Goal: Transaction & Acquisition: Purchase product/service

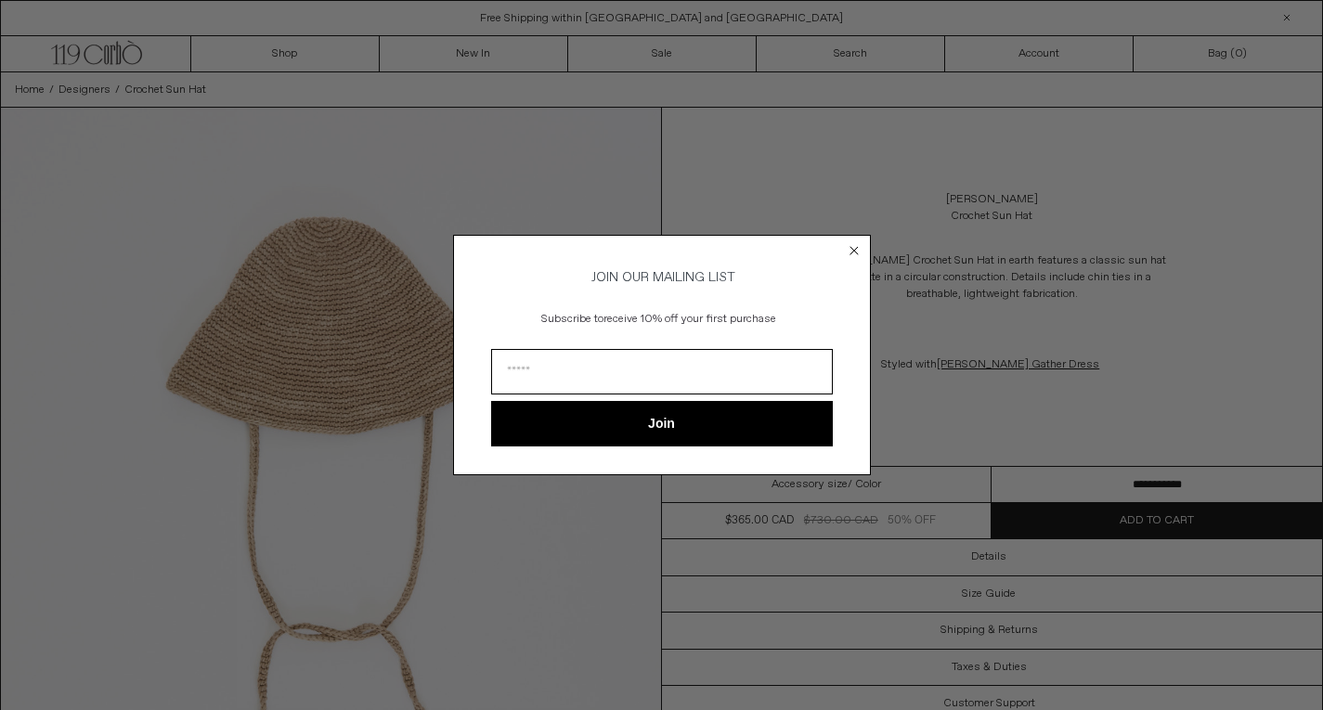
drag, startPoint x: 1331, startPoint y: 46, endPoint x: 1321, endPoint y: -54, distance: 99.8
click at [852, 247] on icon "Close dialog" at bounding box center [854, 250] width 7 height 7
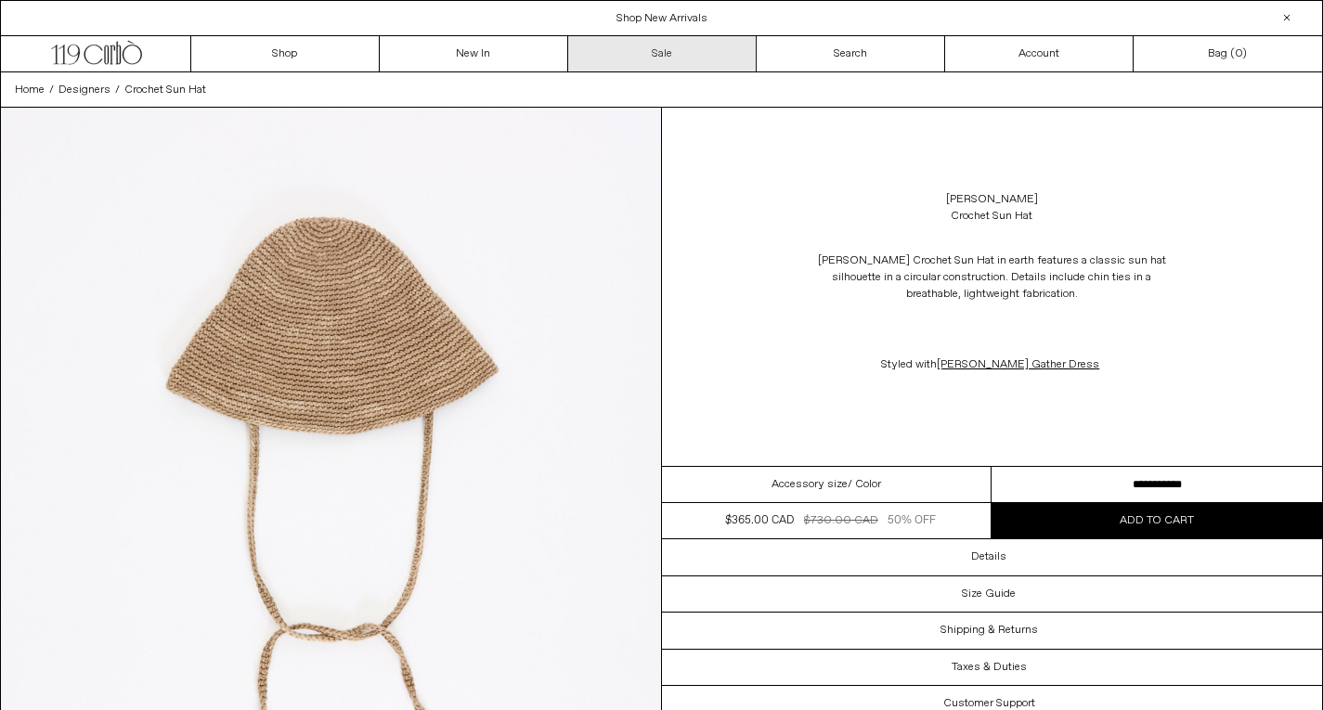
click at [638, 53] on link "Sale" at bounding box center [662, 53] width 189 height 35
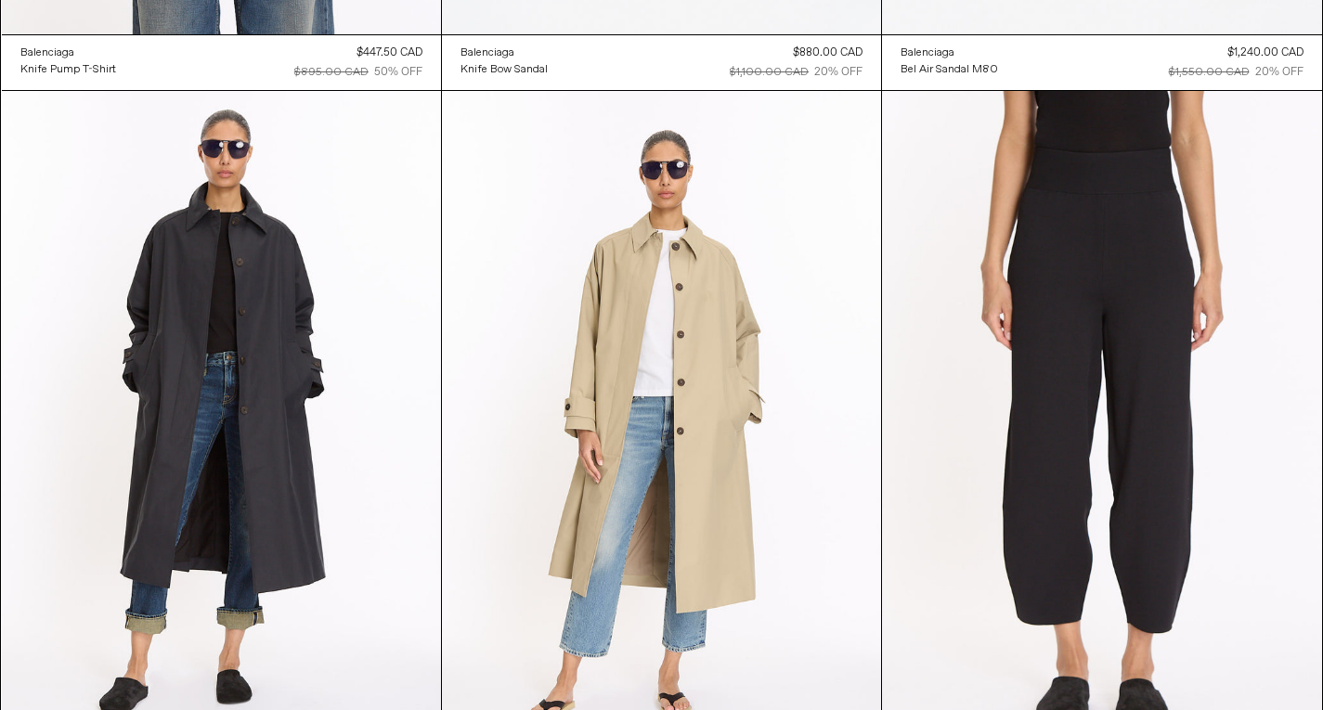
scroll to position [4423, 0]
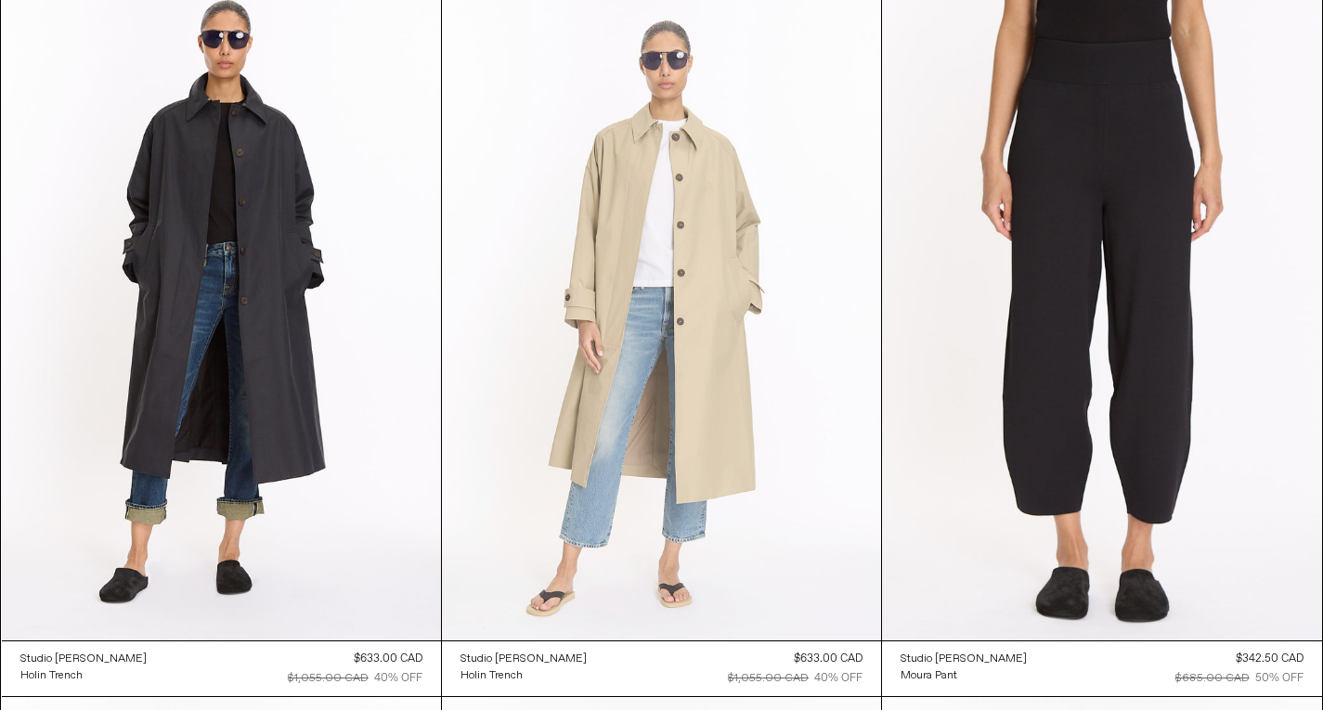
click at [695, 296] on at bounding box center [661, 310] width 439 height 659
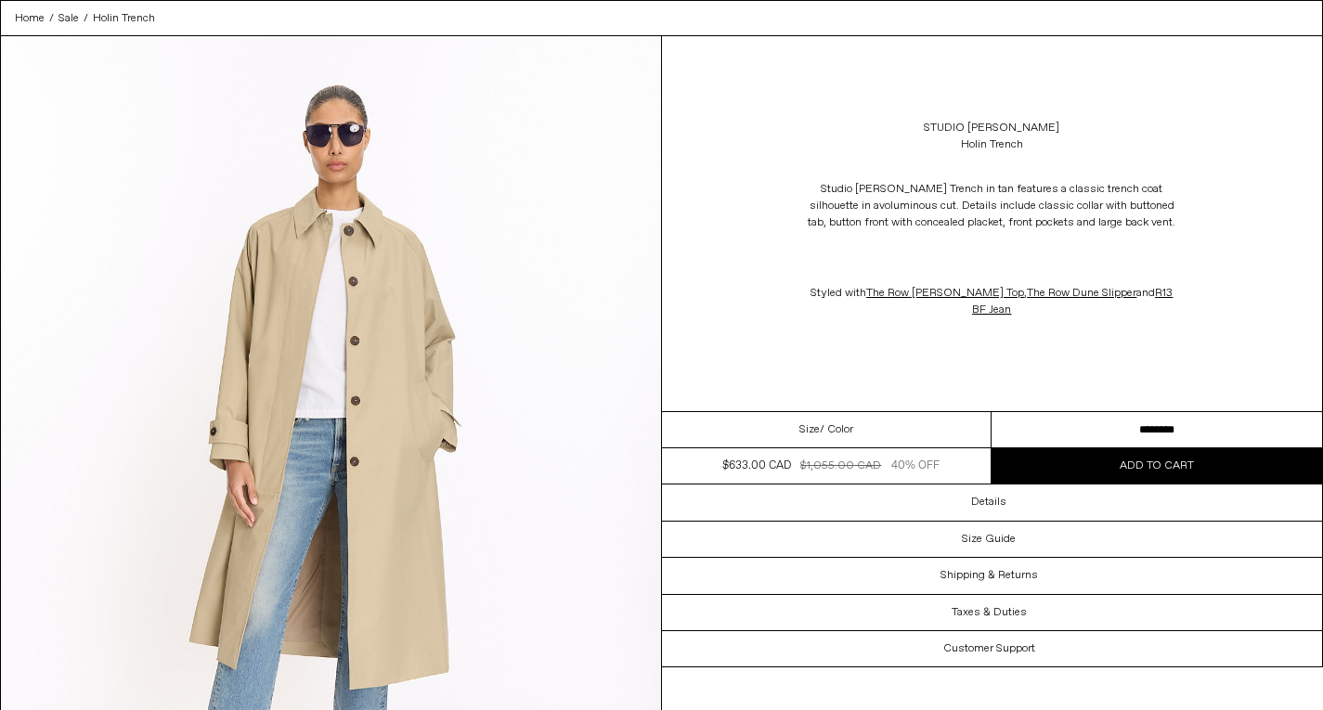
scroll to position [245, 0]
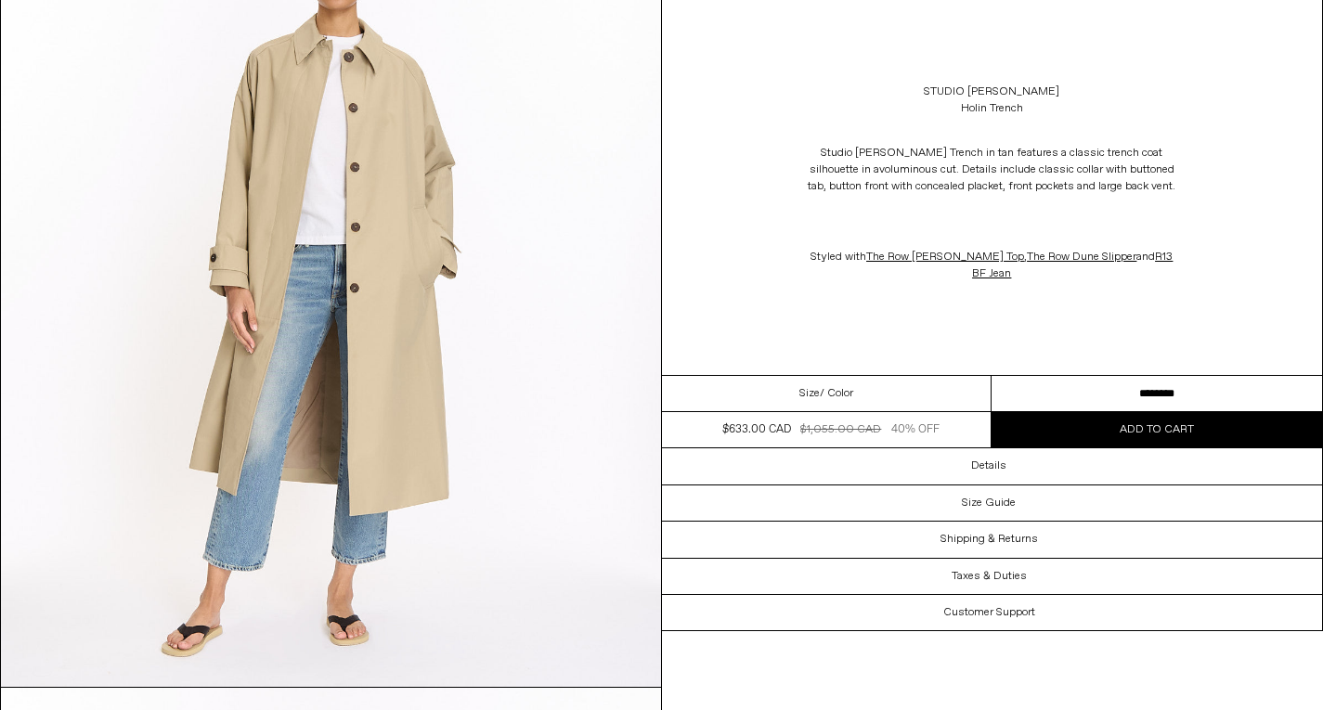
click at [1138, 391] on select "**********" at bounding box center [1157, 394] width 331 height 36
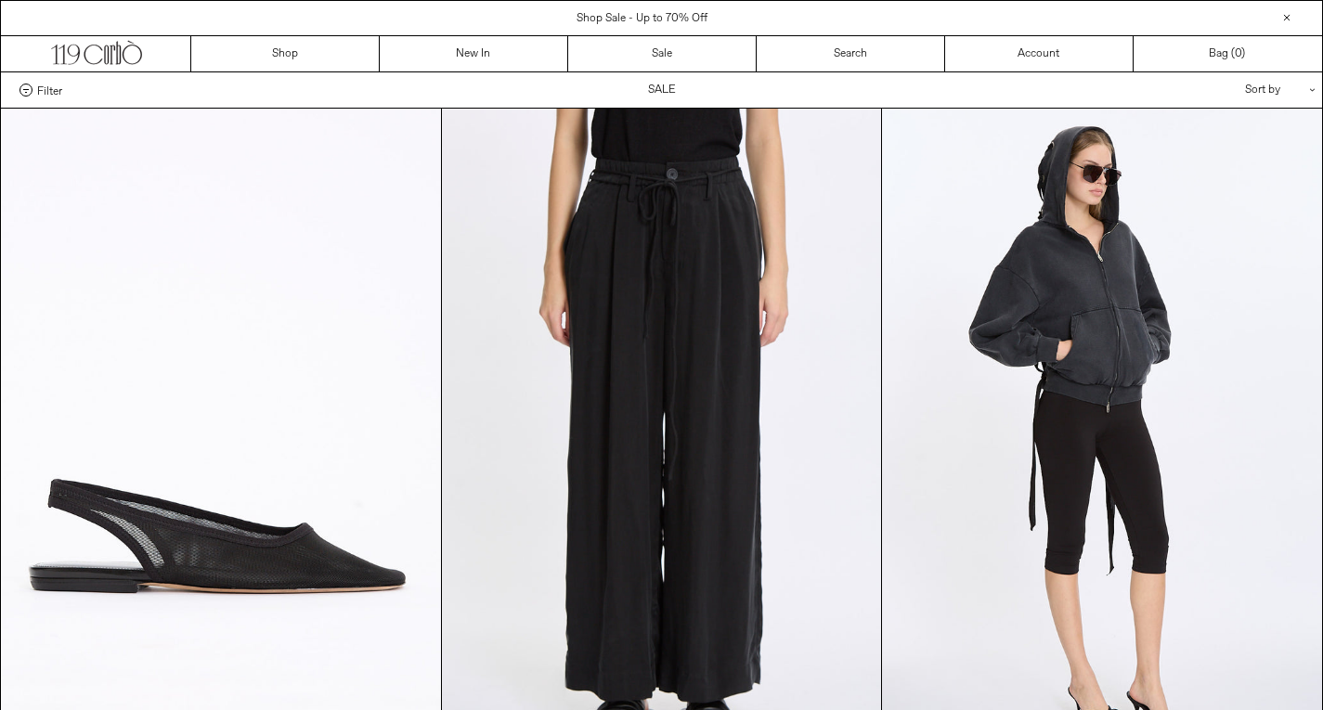
scroll to position [4423, 0]
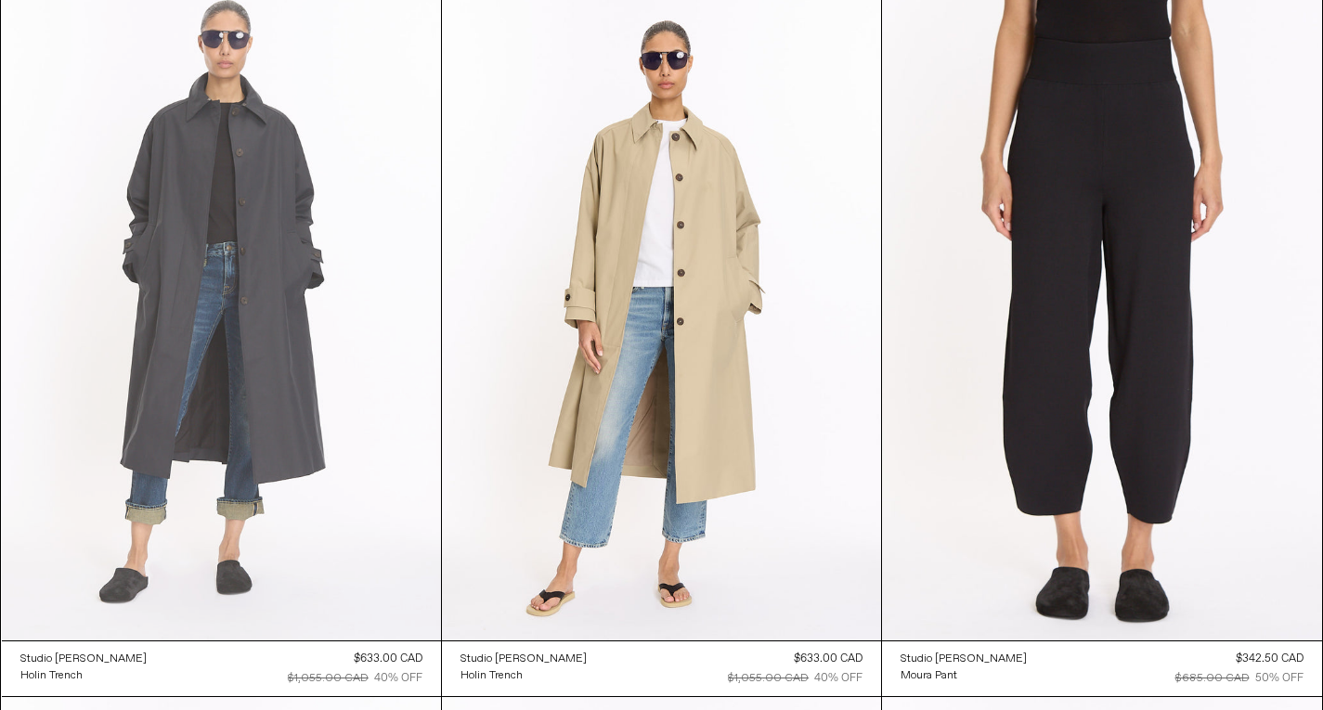
click at [94, 228] on at bounding box center [221, 310] width 439 height 659
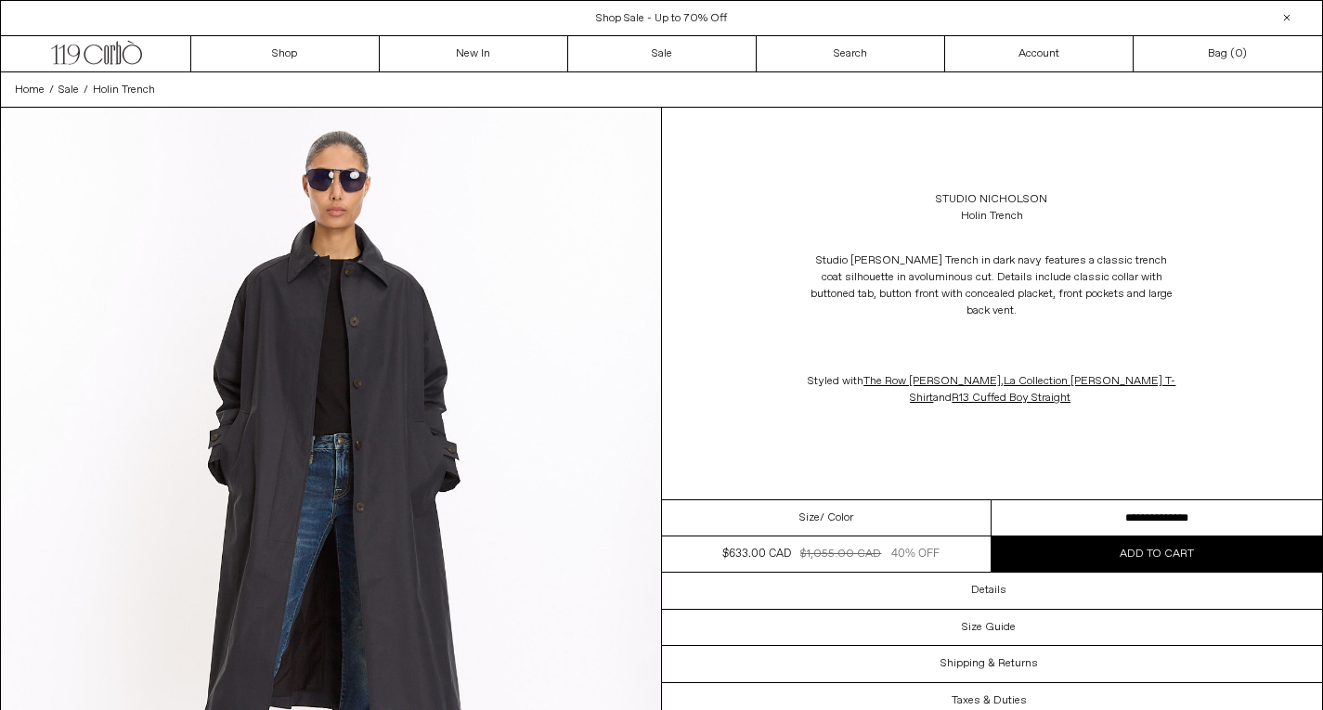
click at [1214, 511] on select "**********" at bounding box center [1157, 519] width 331 height 36
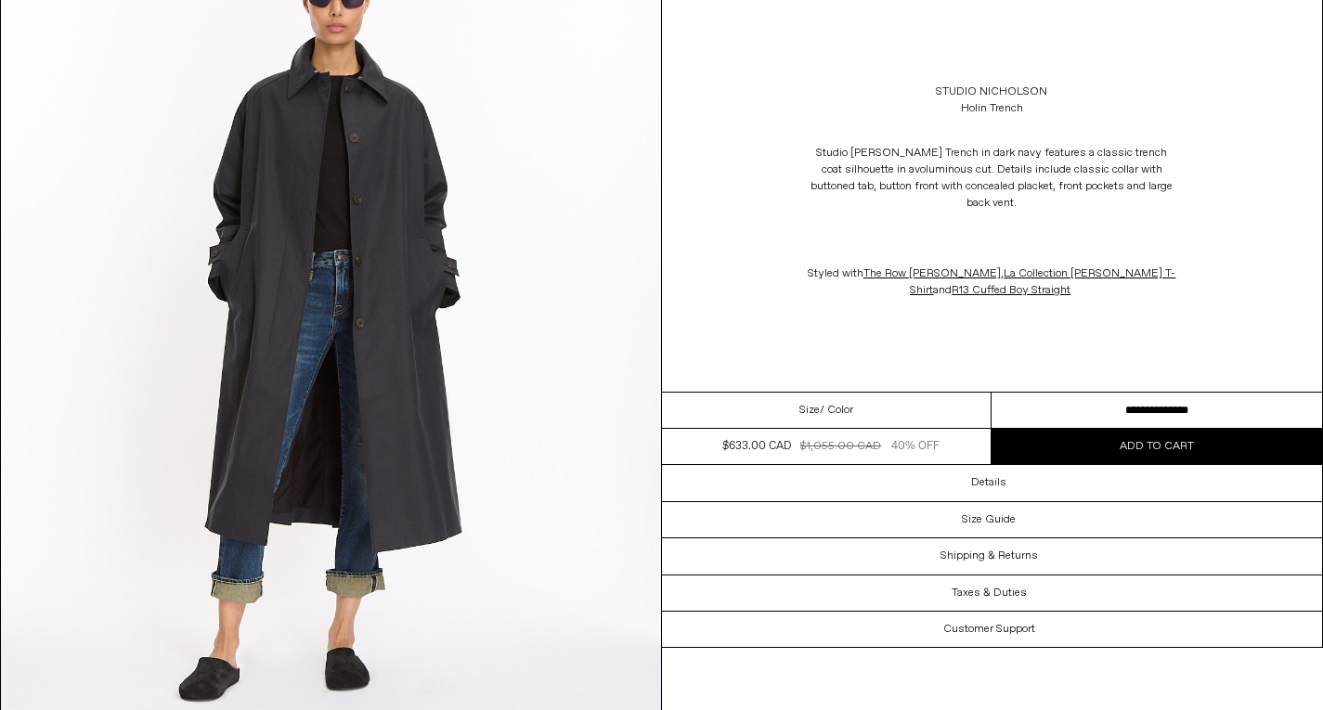
scroll to position [388, 0]
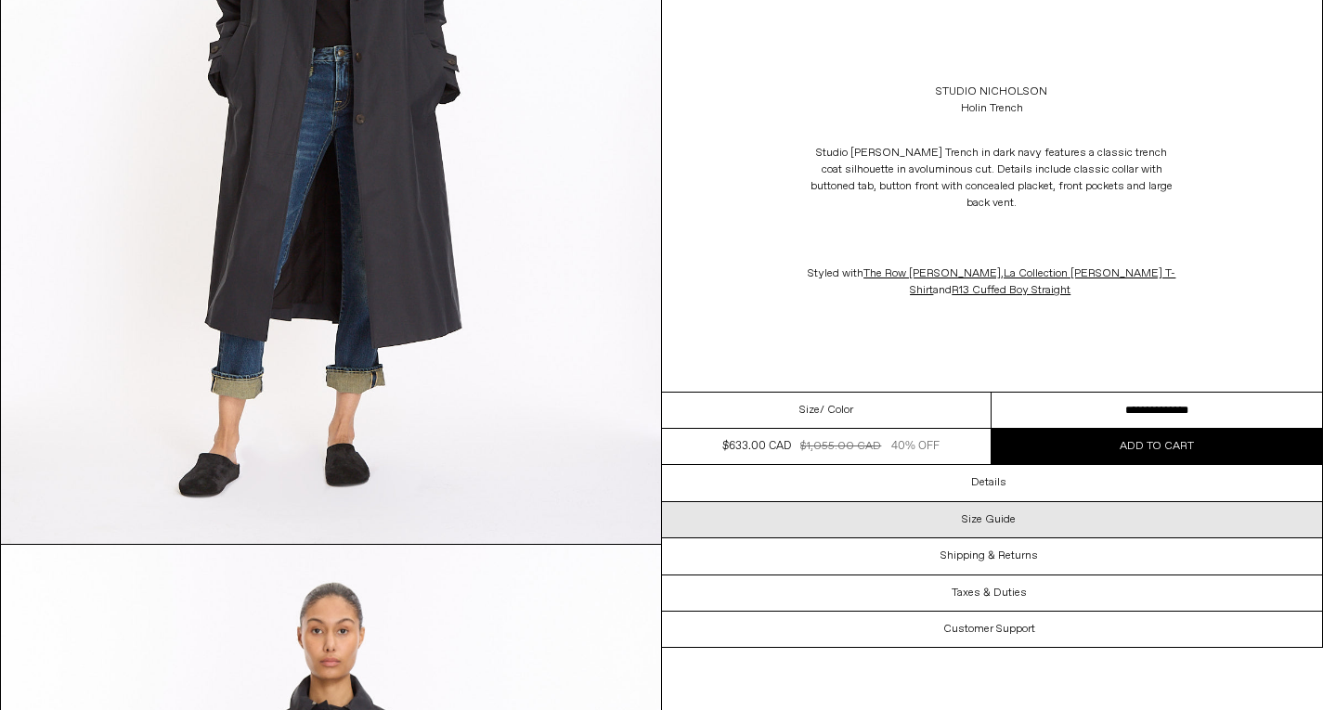
click at [1035, 513] on div "Size Guide" at bounding box center [992, 519] width 661 height 35
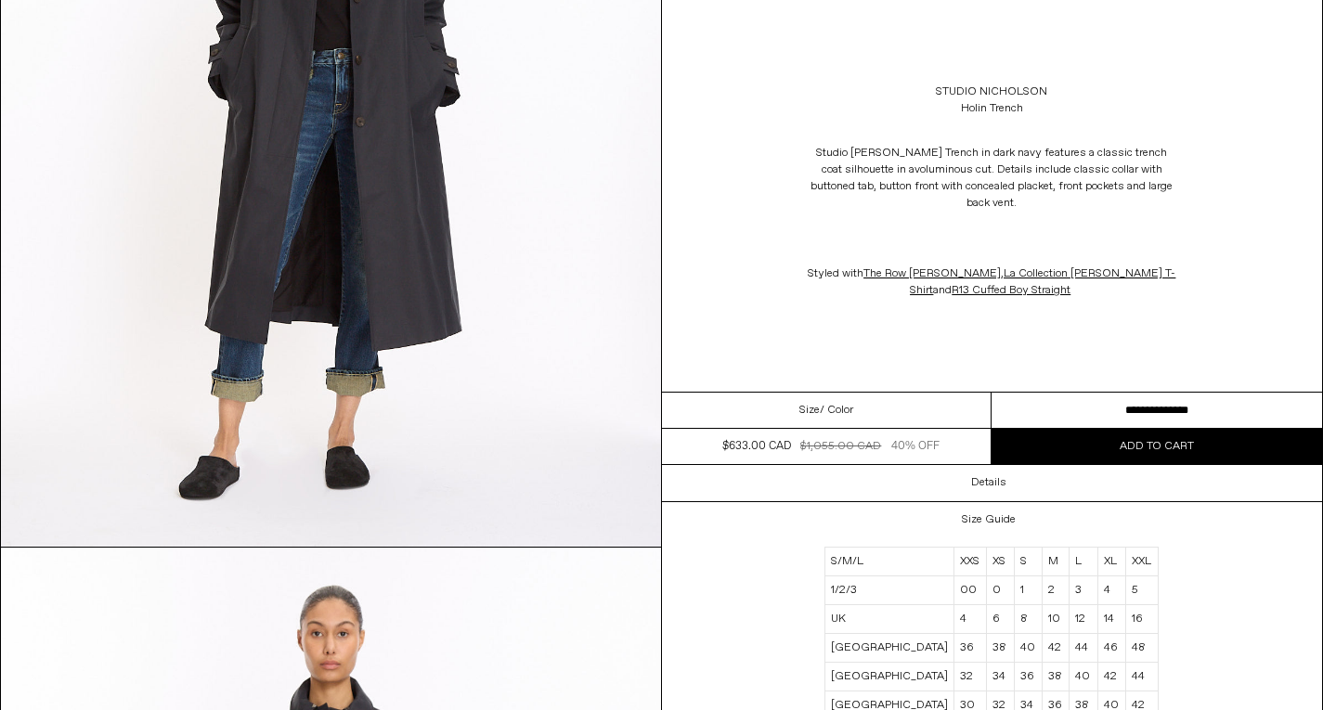
scroll to position [0, 0]
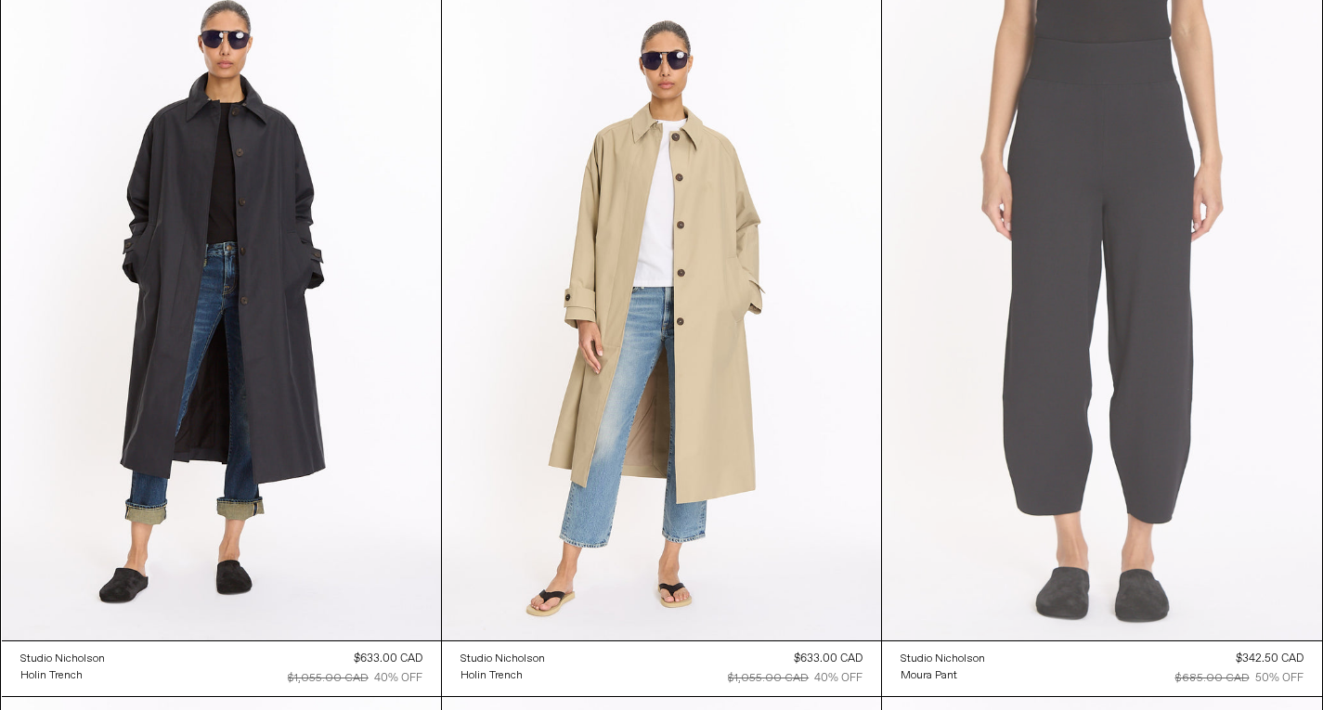
click at [1243, 456] on at bounding box center [1101, 310] width 439 height 659
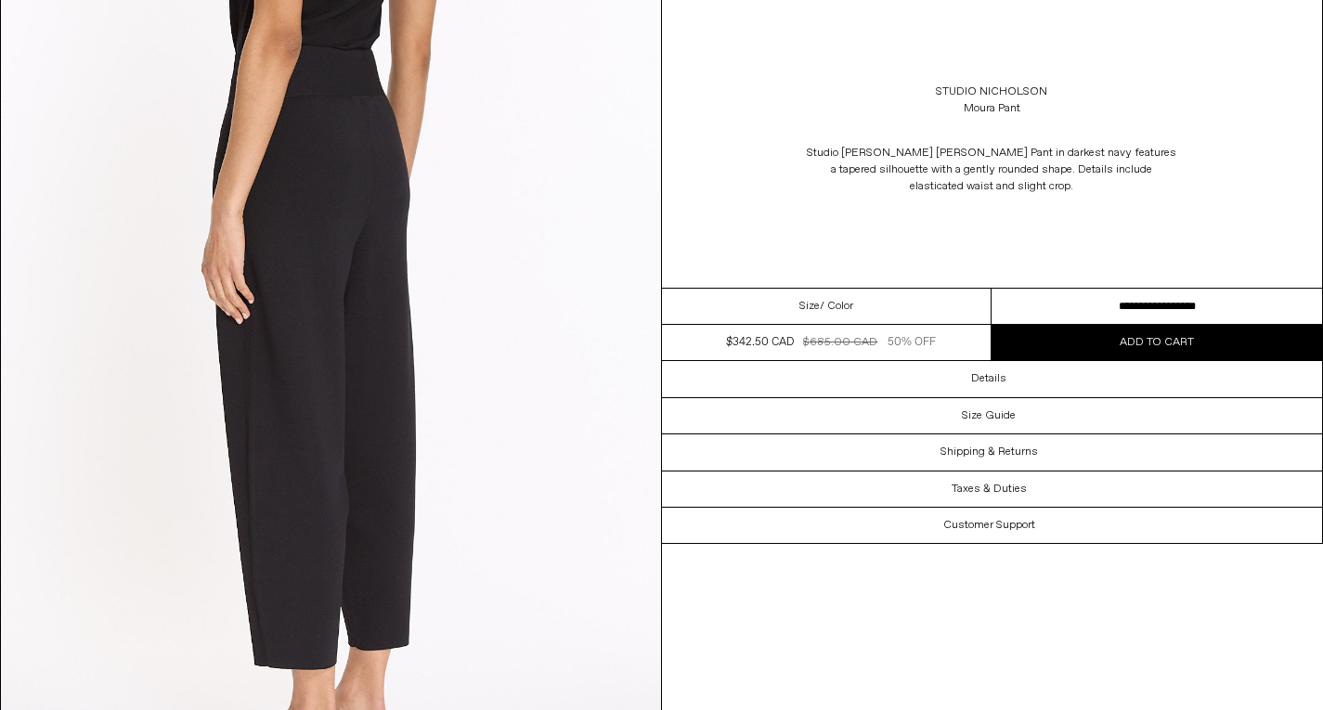
scroll to position [1872, 0]
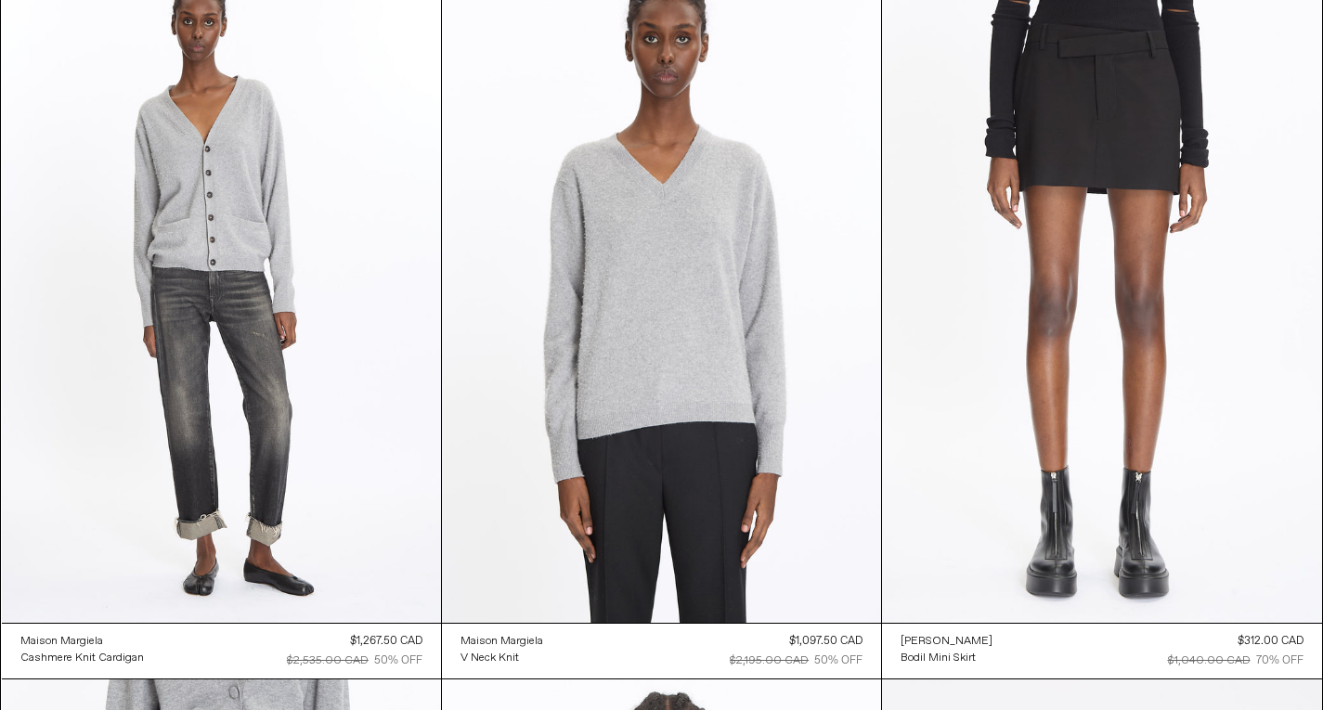
scroll to position [25941, 0]
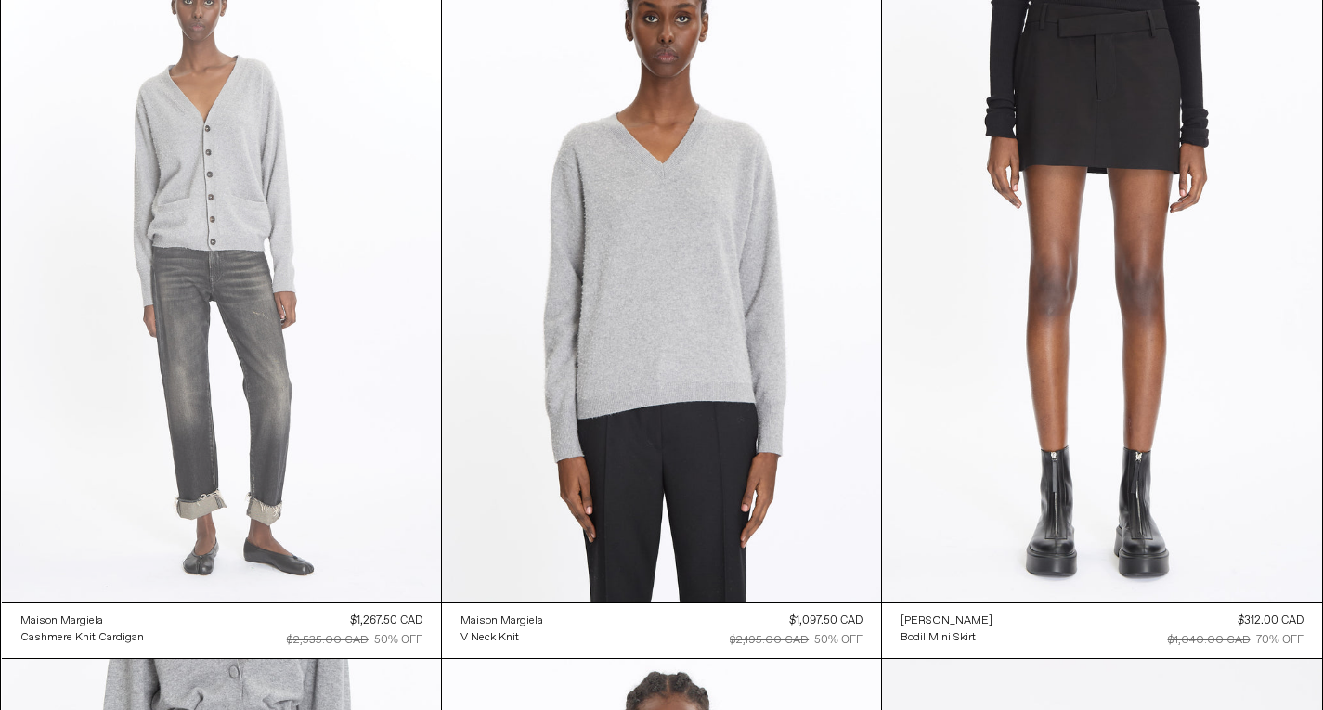
click at [258, 320] on at bounding box center [221, 272] width 439 height 659
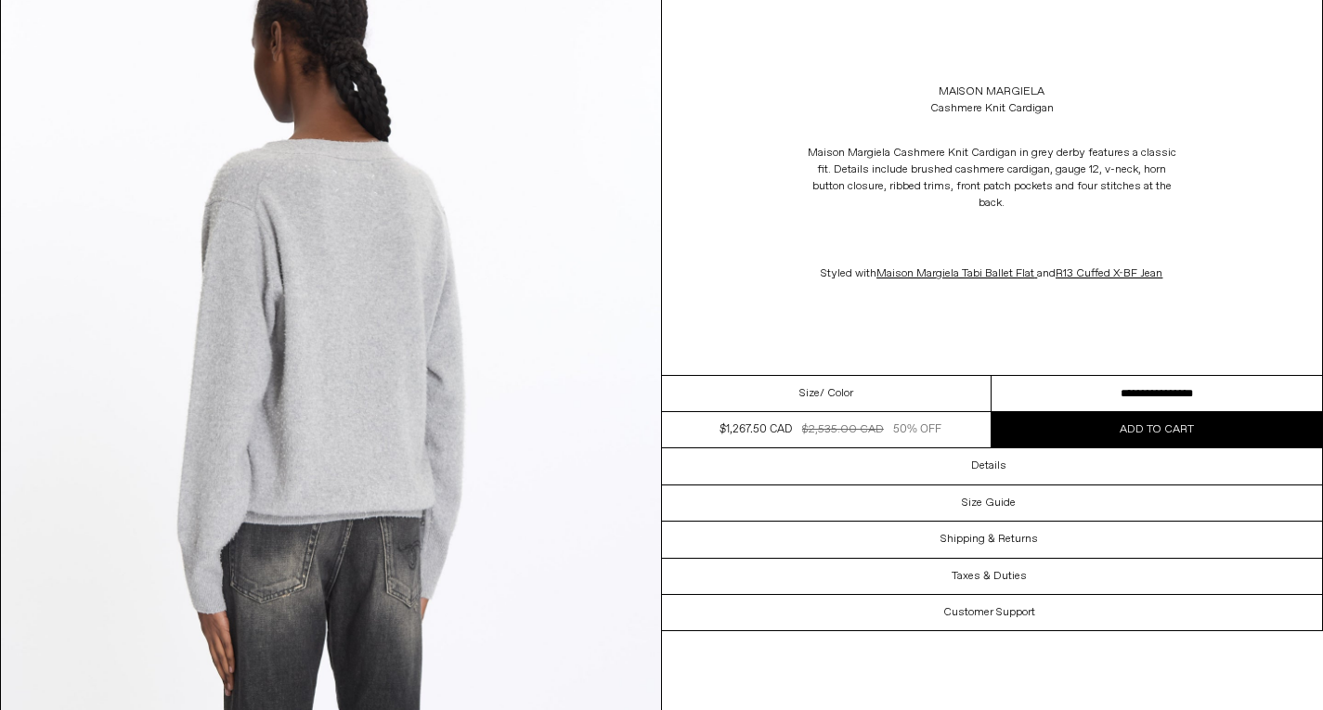
scroll to position [3486, 0]
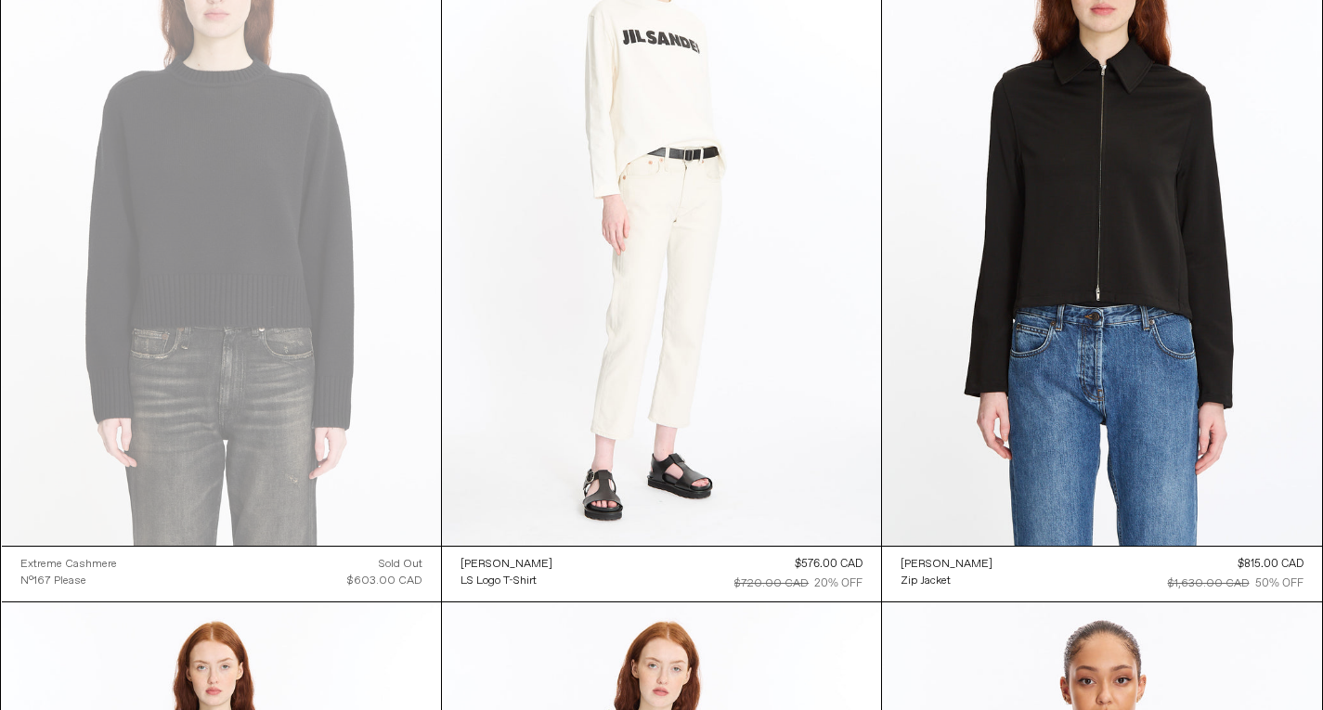
scroll to position [33929, 0]
